Goal: Information Seeking & Learning: Find specific page/section

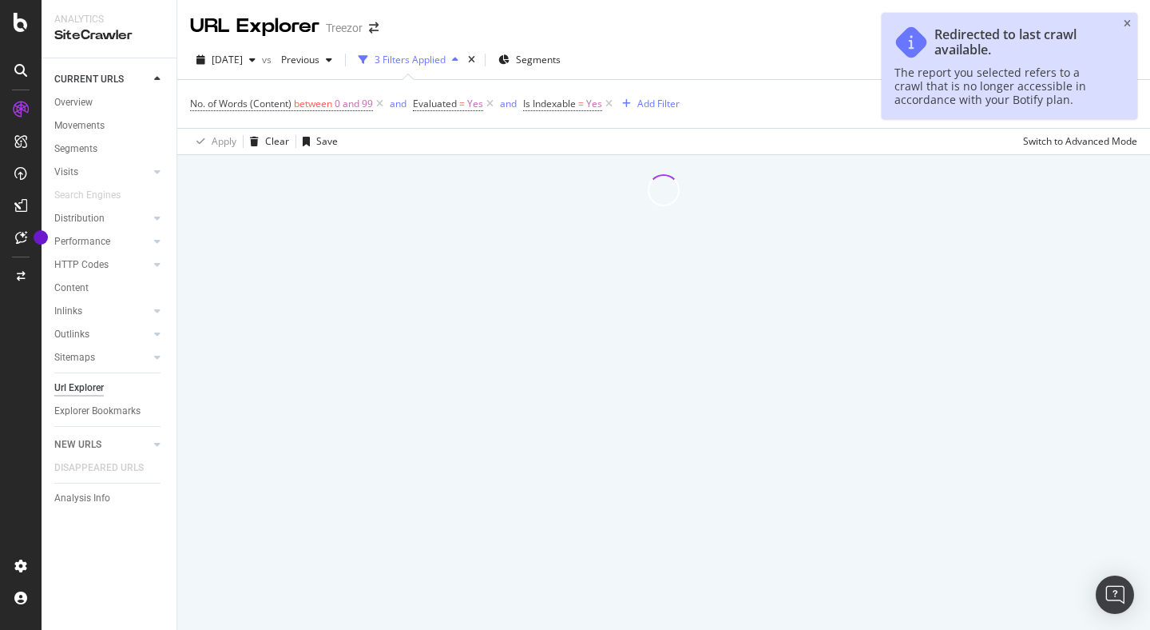
click at [1127, 23] on icon "close toast" at bounding box center [1127, 24] width 7 height 10
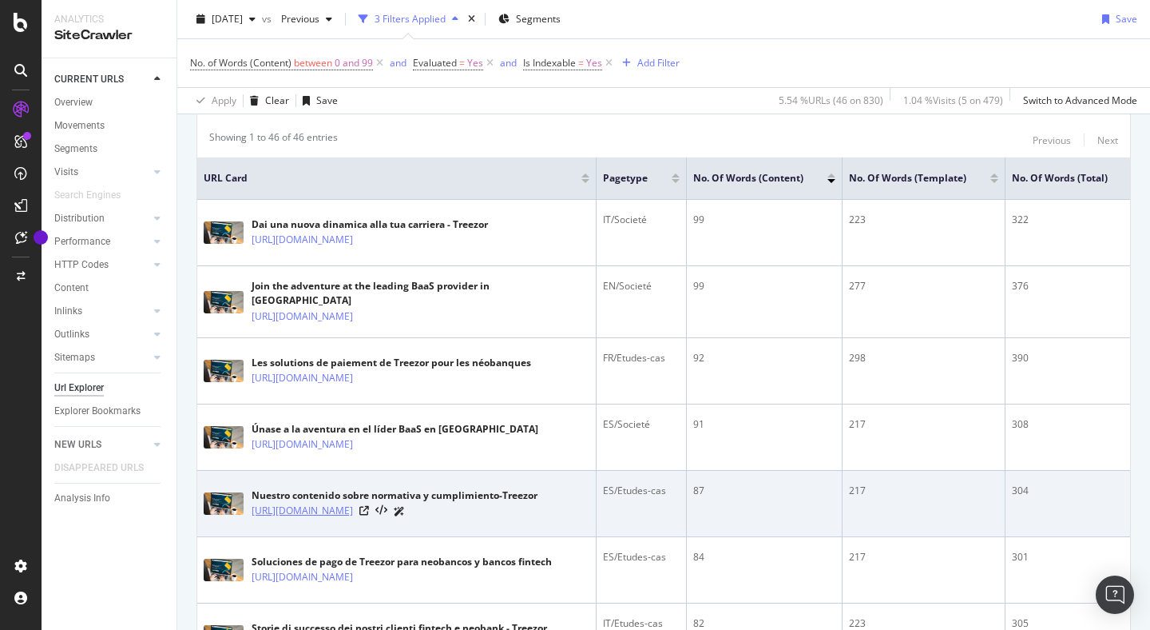
scroll to position [0, 1]
click at [368, 506] on icon at bounding box center [364, 511] width 10 height 10
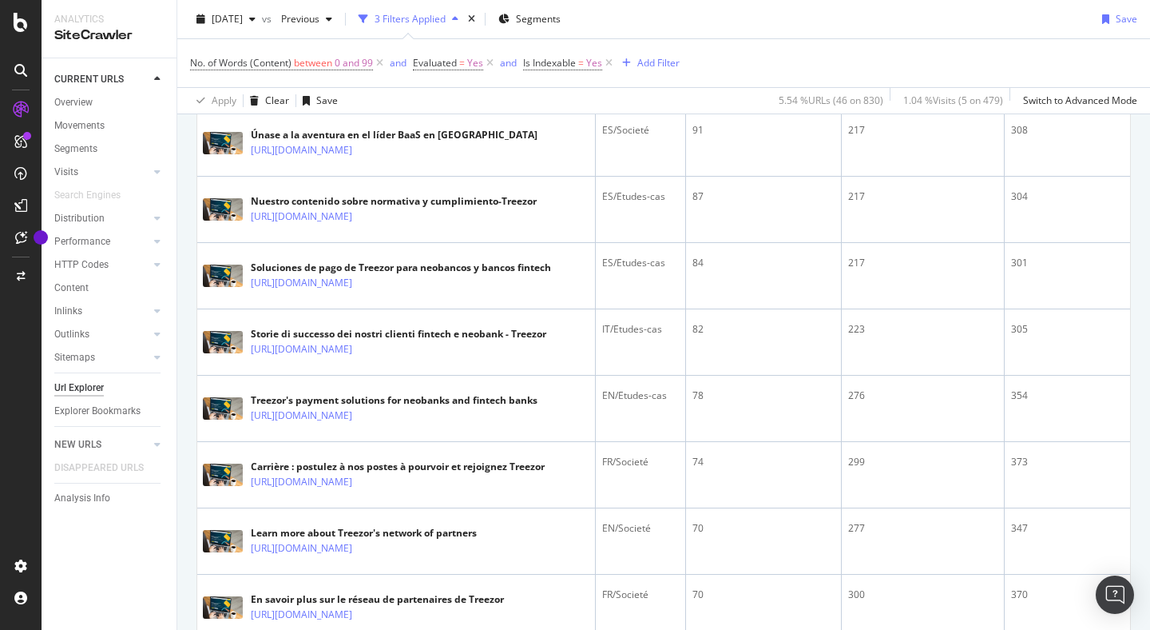
scroll to position [658, 0]
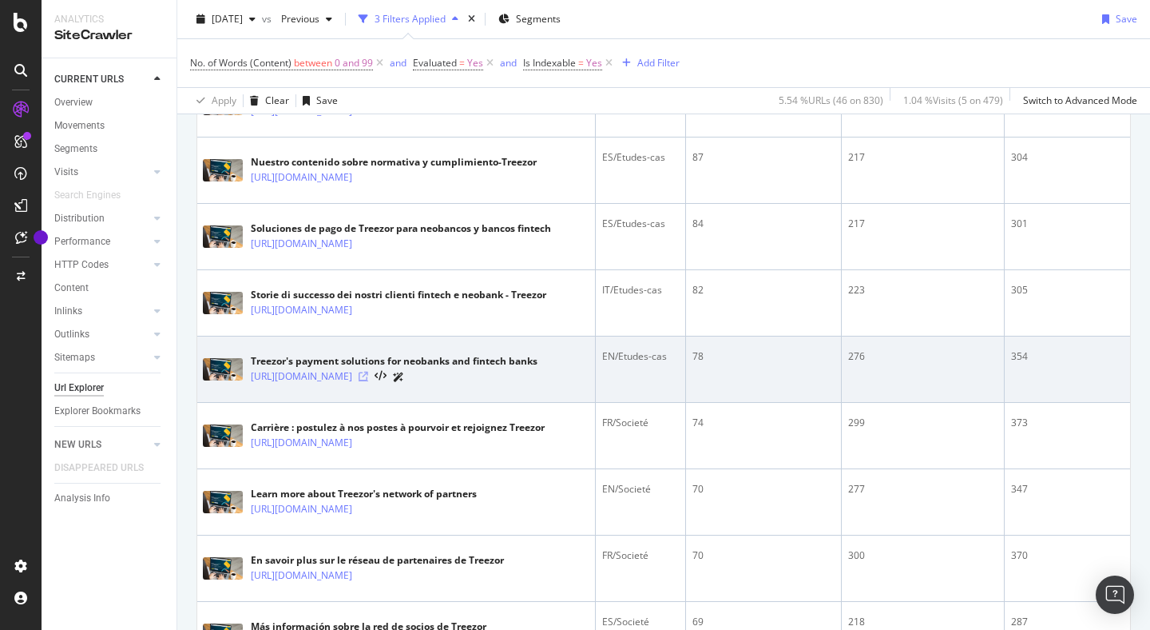
click at [368, 378] on icon at bounding box center [364, 376] width 10 height 10
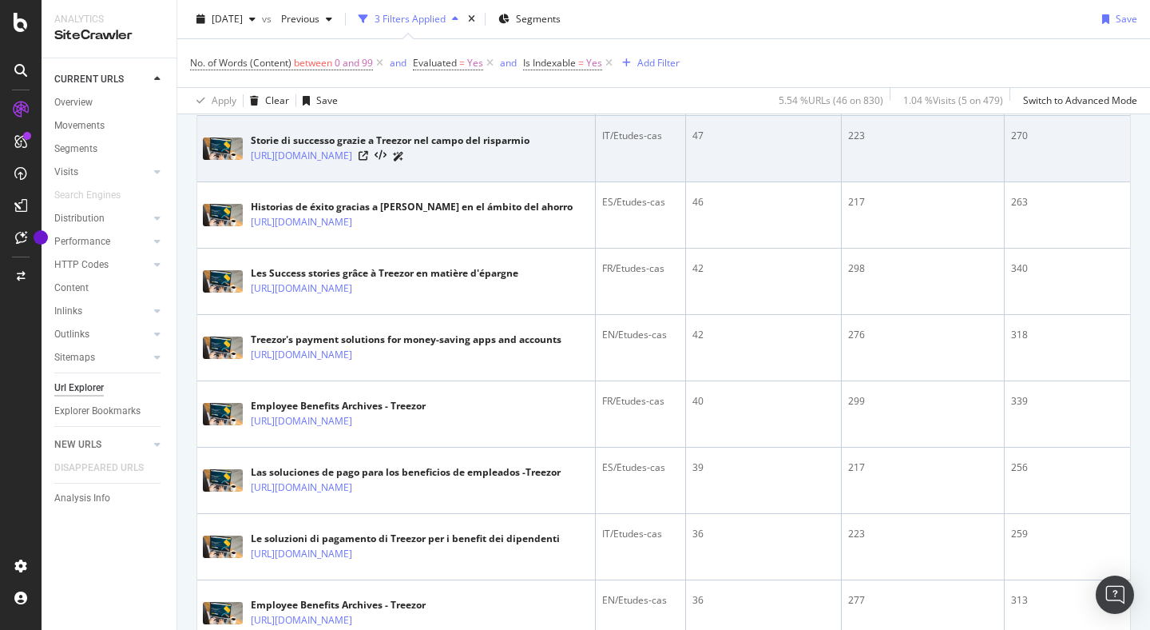
scroll to position [1753, 0]
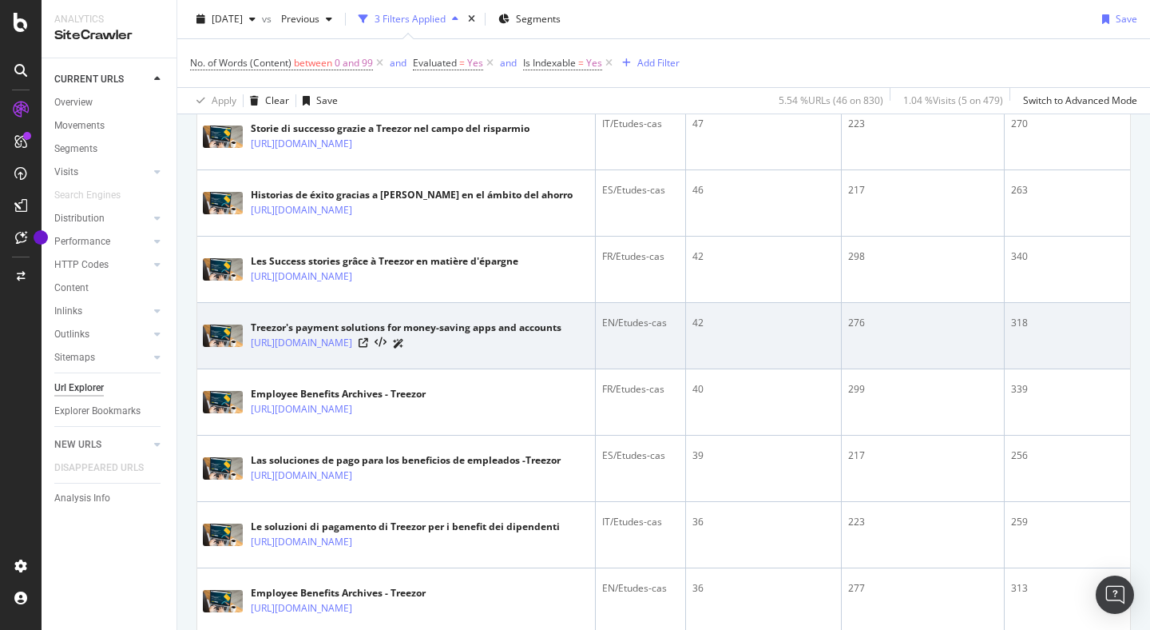
click at [479, 342] on div "[URL][DOMAIN_NAME]" at bounding box center [406, 343] width 311 height 17
click at [368, 348] on icon at bounding box center [364, 343] width 10 height 10
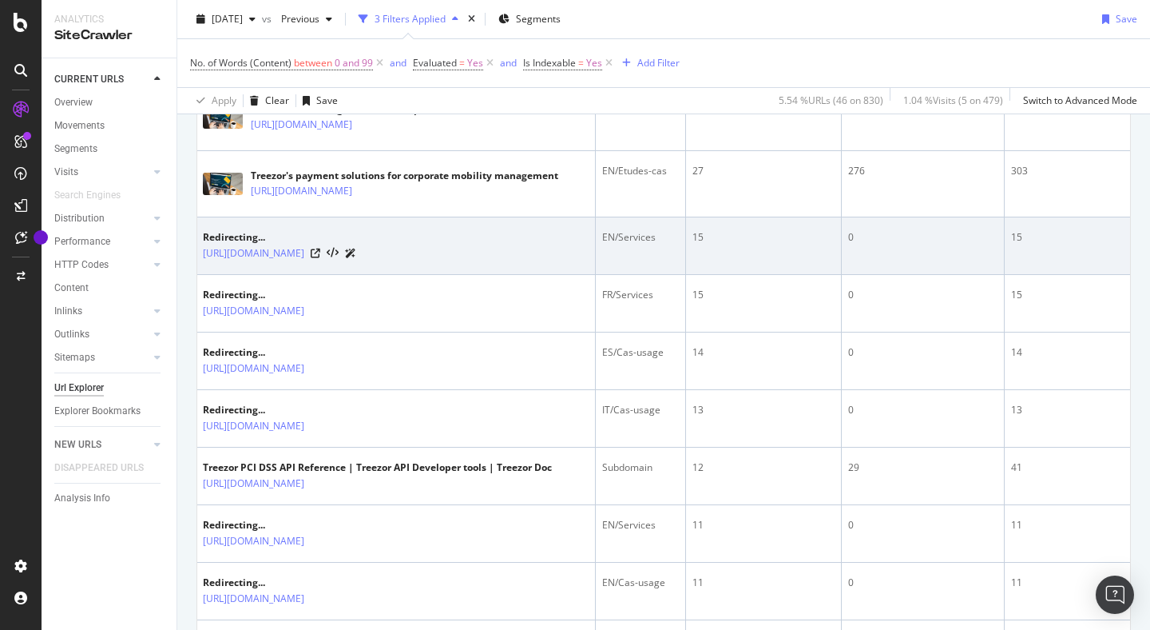
scroll to position [2495, 0]
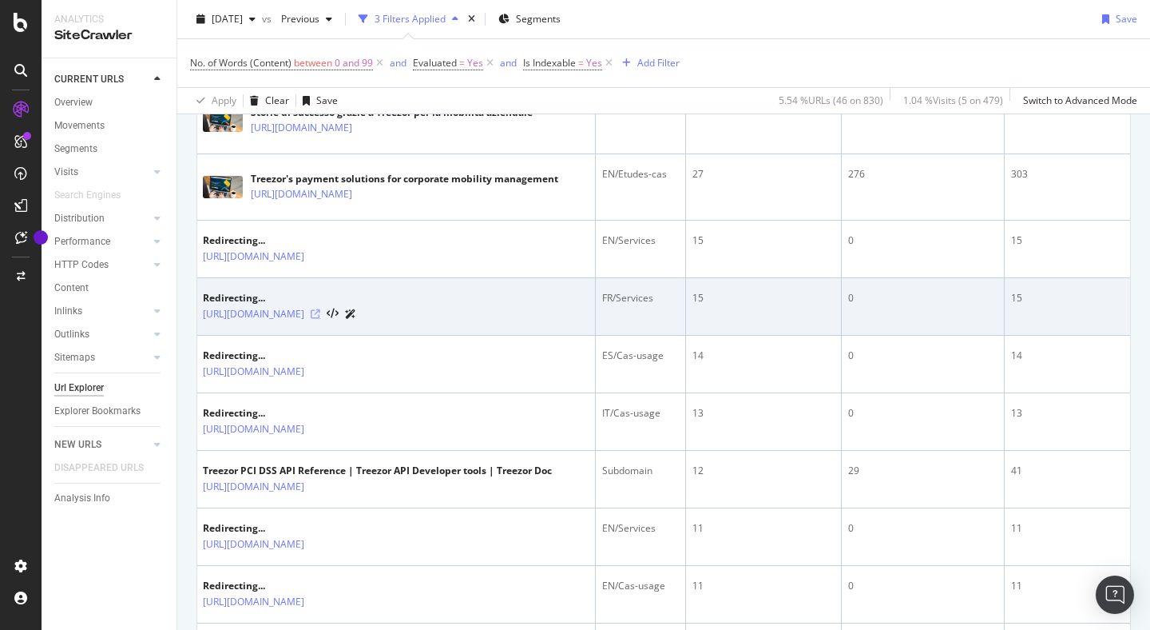
click at [320, 319] on icon at bounding box center [316, 314] width 10 height 10
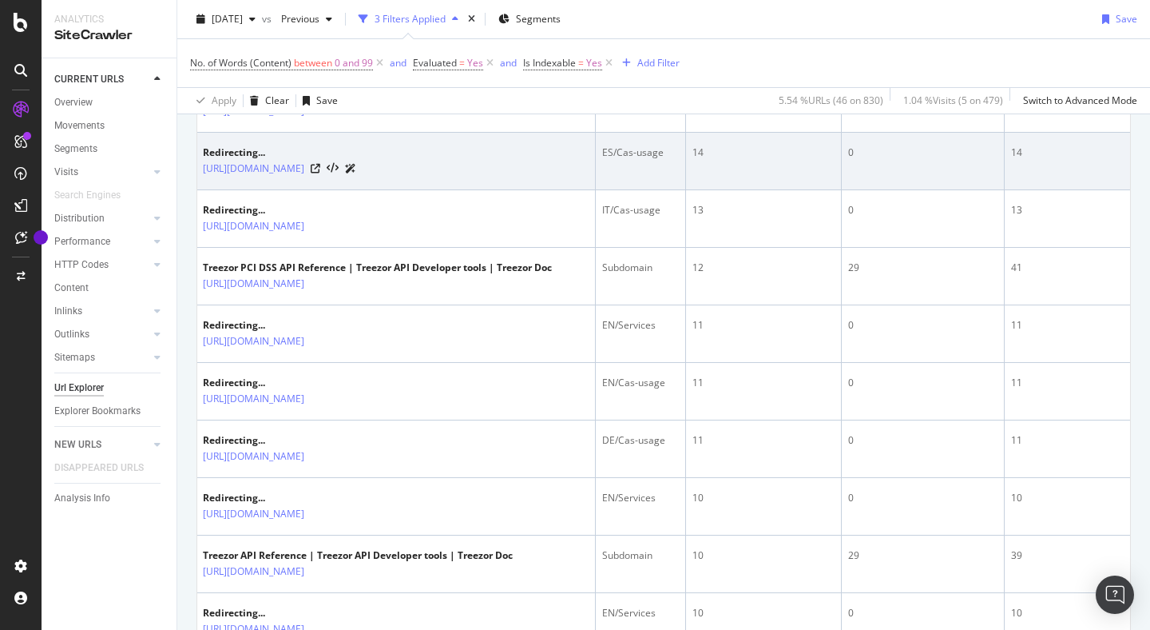
scroll to position [2966, 0]
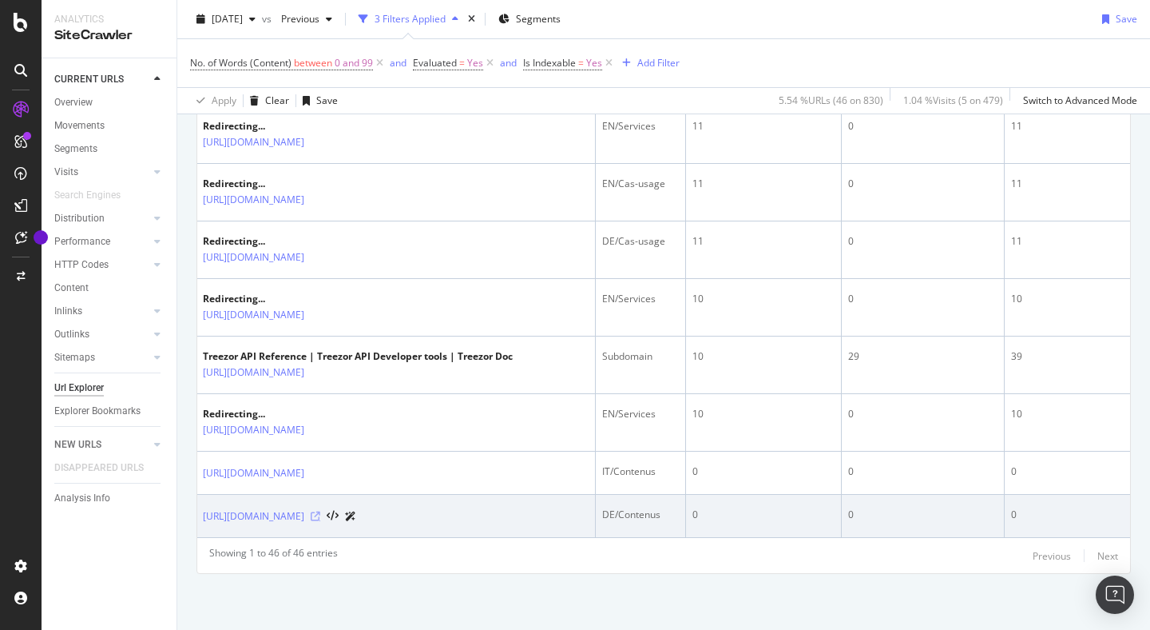
click at [320, 511] on icon at bounding box center [316, 516] width 10 height 10
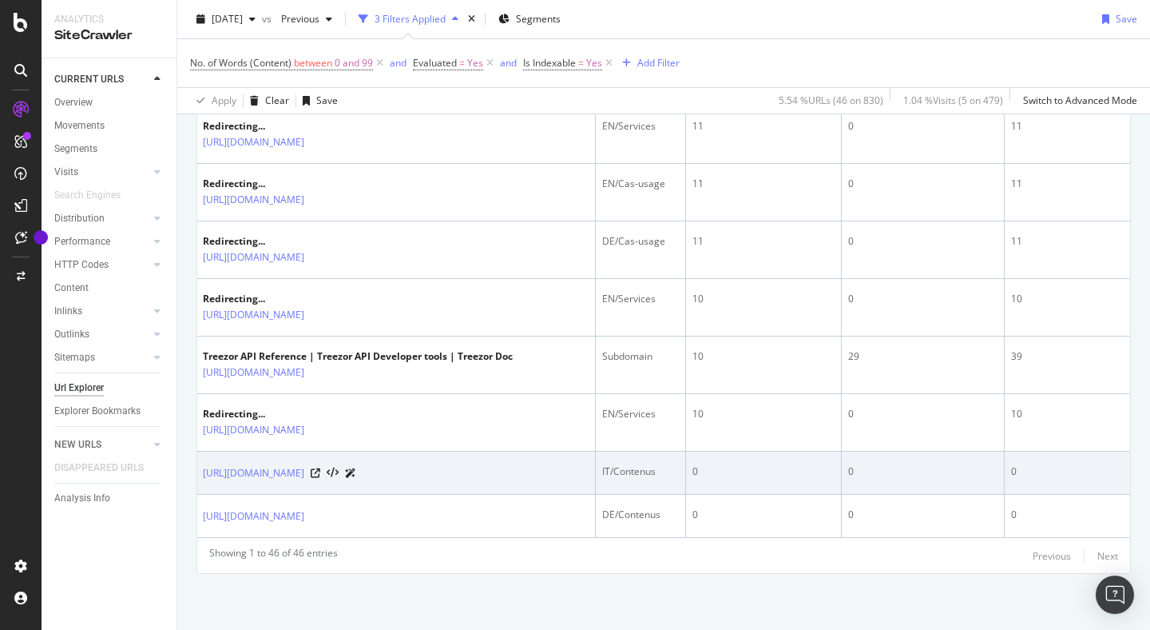
click at [717, 464] on div "0" at bounding box center [764, 471] width 142 height 14
